Goal: Information Seeking & Learning: Learn about a topic

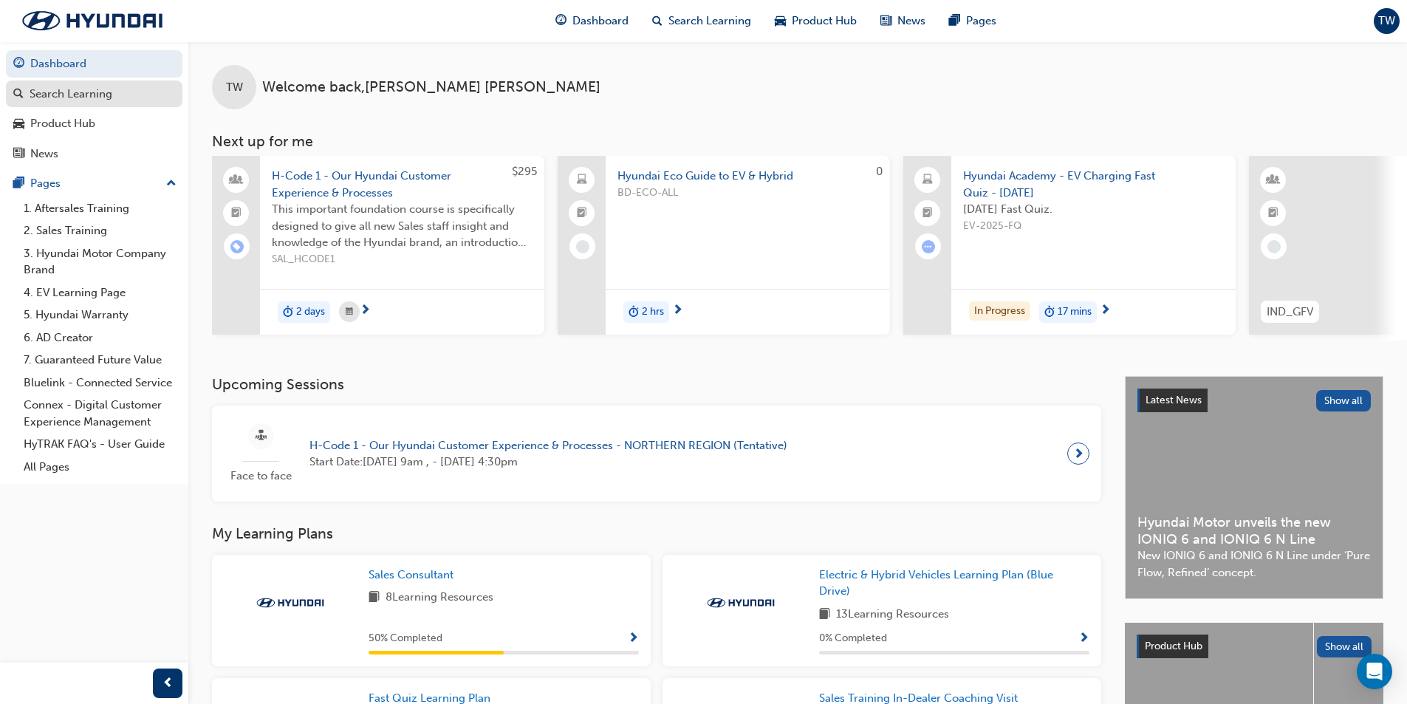
click at [106, 92] on div "Search Learning" at bounding box center [71, 94] width 83 height 17
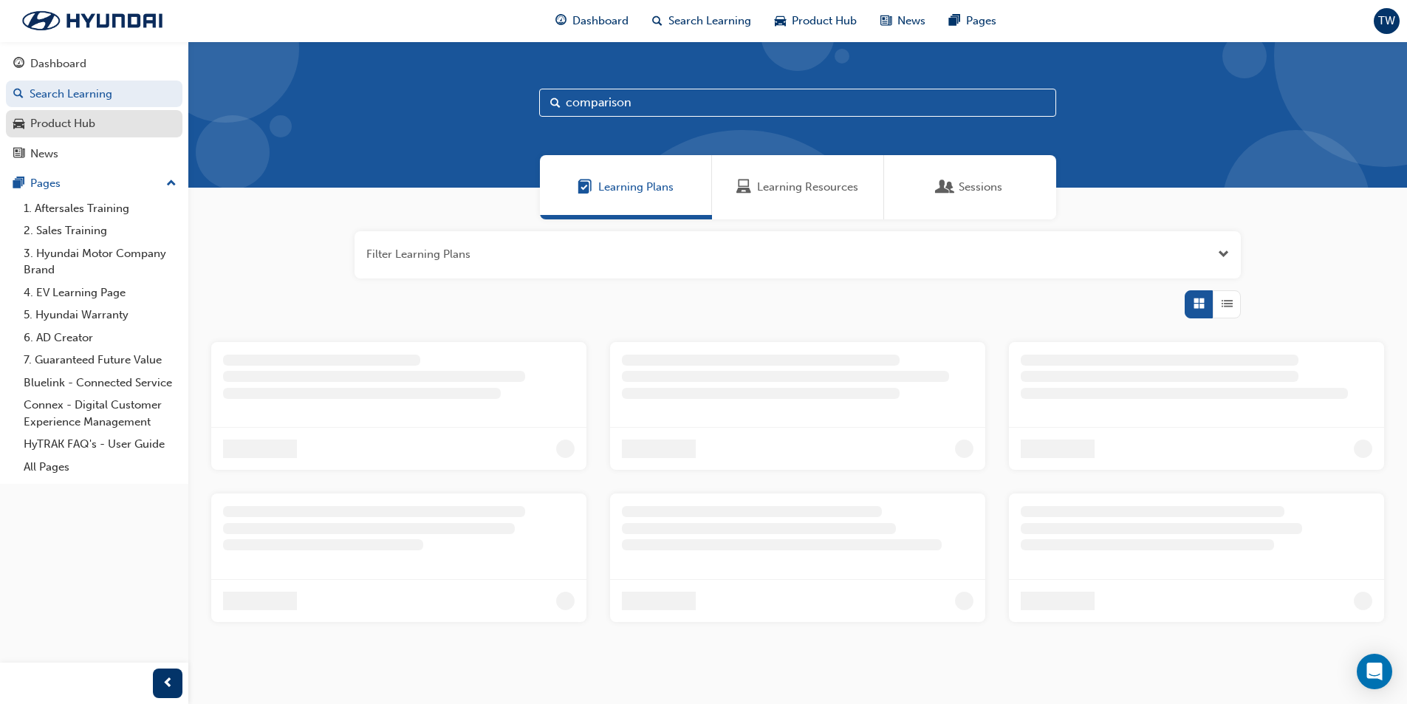
click at [93, 125] on div "Product Hub" at bounding box center [62, 123] width 65 height 17
